Goal: Information Seeking & Learning: Learn about a topic

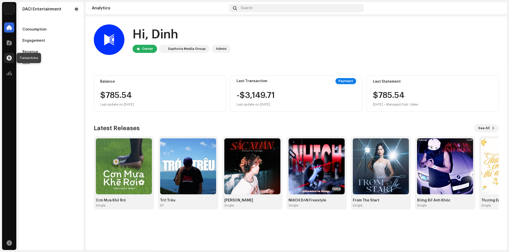
click at [9, 58] on span at bounding box center [9, 58] width 5 height 4
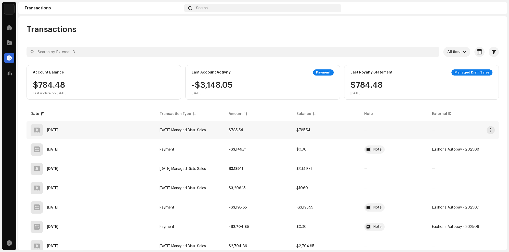
click at [92, 133] on div "[DATE]" at bounding box center [91, 130] width 121 height 12
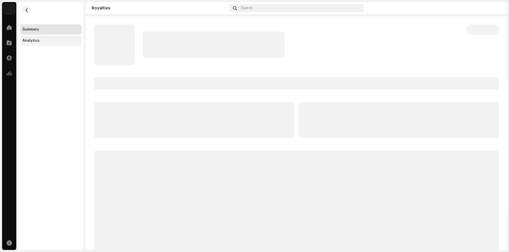
click at [27, 39] on div "Analytics" at bounding box center [30, 41] width 17 height 4
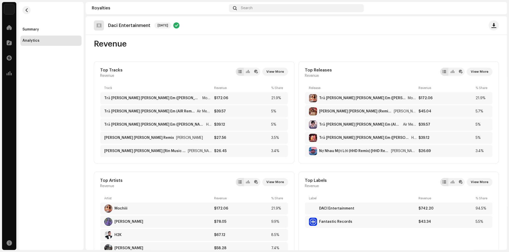
scroll to position [6, 0]
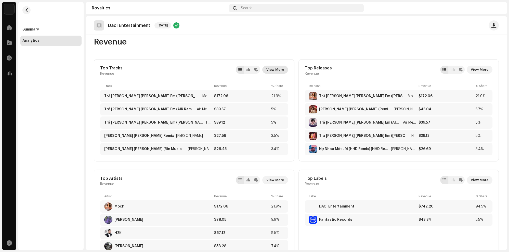
click at [273, 70] on span "View More" at bounding box center [275, 70] width 18 height 10
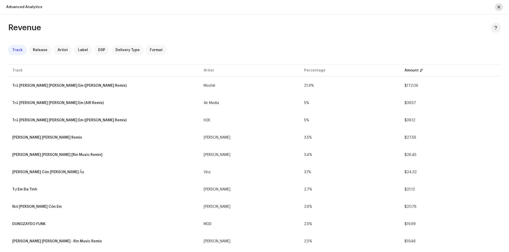
click at [498, 6] on span "button" at bounding box center [498, 7] width 3 height 4
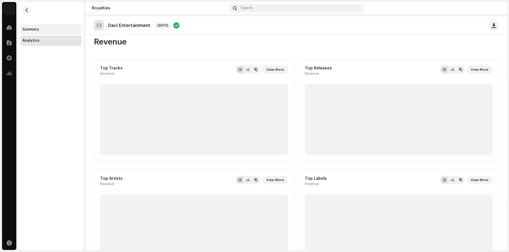
click at [71, 30] on div "Summary" at bounding box center [50, 30] width 57 height 4
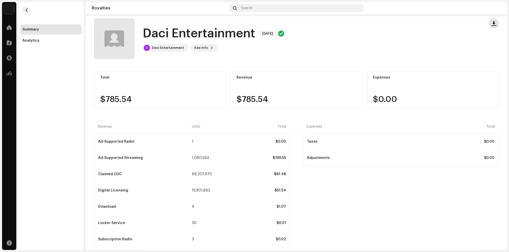
click at [491, 25] on span "button" at bounding box center [493, 23] width 5 height 4
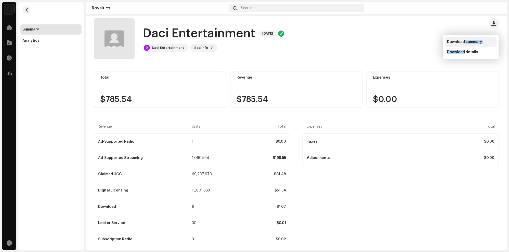
drag, startPoint x: 463, startPoint y: 51, endPoint x: 463, endPoint y: 41, distance: 10.4
click at [463, 41] on div "Download summary Download details" at bounding box center [470, 47] width 51 height 20
click at [463, 41] on span "Download summary" at bounding box center [464, 42] width 35 height 4
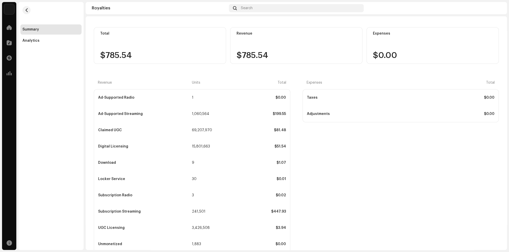
scroll to position [114, 0]
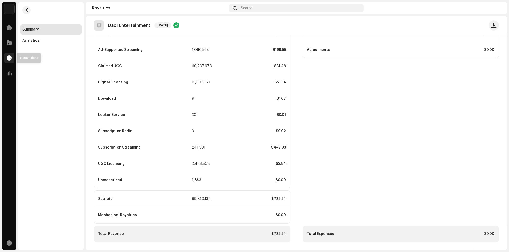
click at [10, 56] on span at bounding box center [9, 58] width 5 height 4
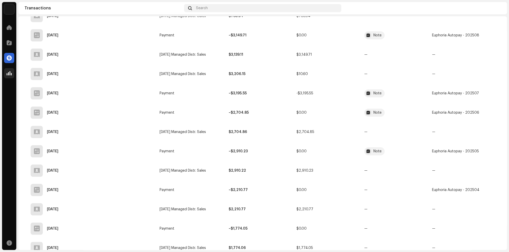
click at [11, 76] on div at bounding box center [9, 73] width 10 height 10
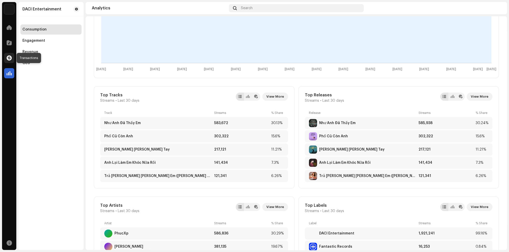
click at [11, 57] on span at bounding box center [9, 58] width 5 height 4
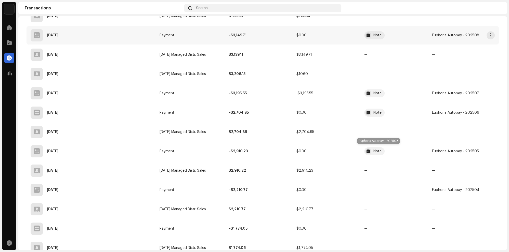
click at [371, 38] on div at bounding box center [368, 35] width 6 height 6
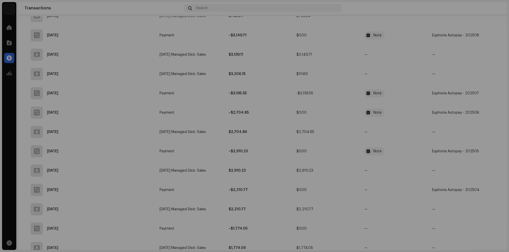
click at [366, 140] on div "Transaction Details Transaction Type Payment Entry Amount – $3,149.71 Entry Dat…" at bounding box center [254, 126] width 509 height 252
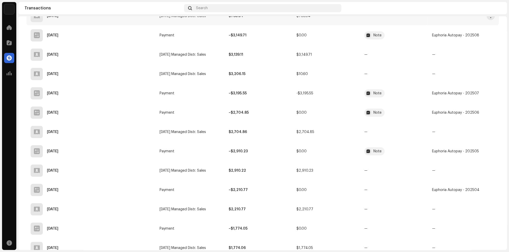
click at [177, 25] on td "[DATE] Managed Distr. Sales" at bounding box center [189, 16] width 69 height 18
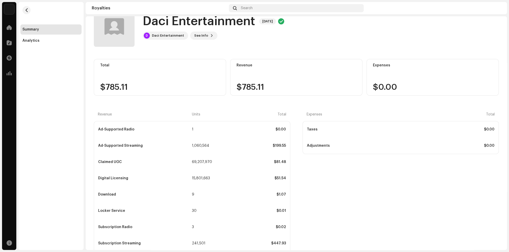
scroll to position [114, 0]
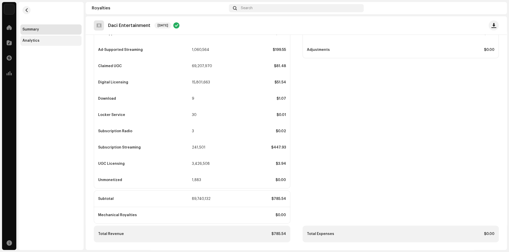
click at [65, 45] on div "Analytics" at bounding box center [50, 41] width 61 height 10
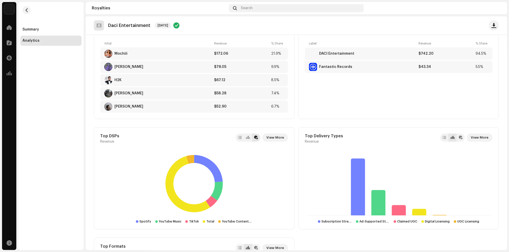
scroll to position [159, 0]
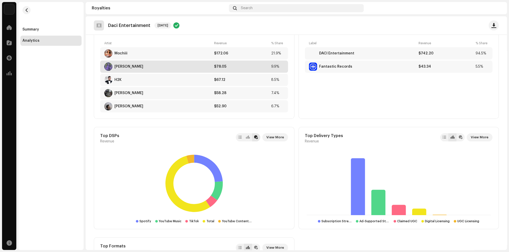
drag, startPoint x: 161, startPoint y: 132, endPoint x: 161, endPoint y: 99, distance: 32.6
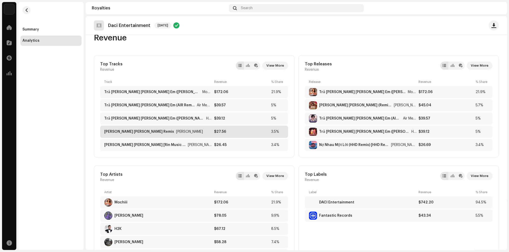
scroll to position [9, 0]
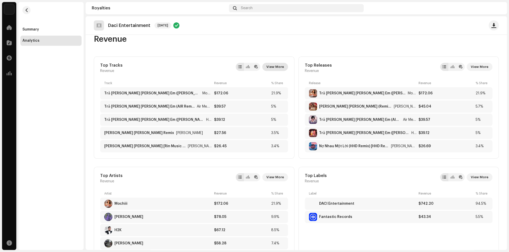
click at [283, 70] on span "View More" at bounding box center [275, 67] width 18 height 10
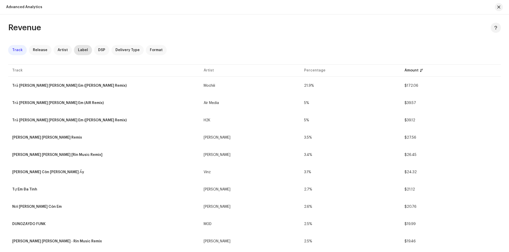
click at [80, 50] on span "Label" at bounding box center [83, 50] width 10 height 4
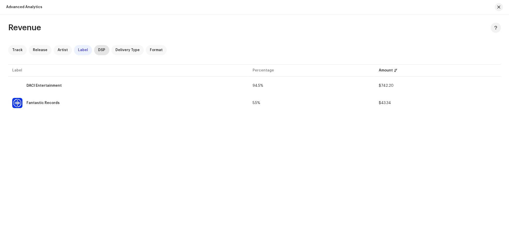
click at [98, 51] on span "DSP" at bounding box center [101, 50] width 7 height 4
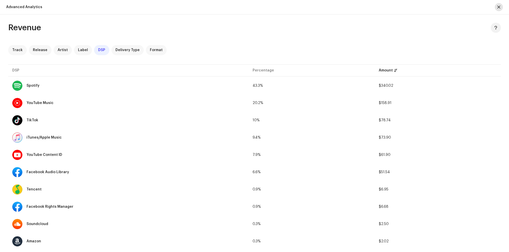
click at [500, 9] on span "button" at bounding box center [498, 7] width 3 height 4
